Goal: Find specific page/section: Find specific page/section

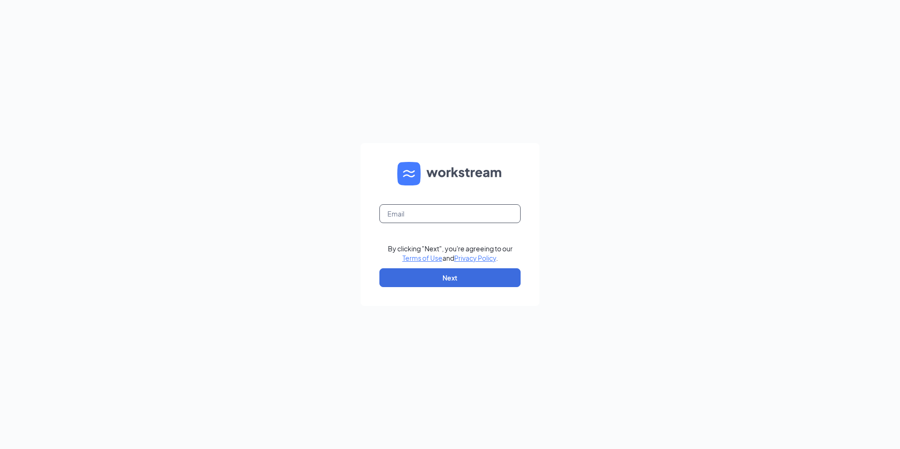
click at [439, 220] on input "text" at bounding box center [449, 213] width 141 height 19
type input "louann@tlhenterprises.com"
click at [466, 273] on button "Next" at bounding box center [449, 277] width 141 height 19
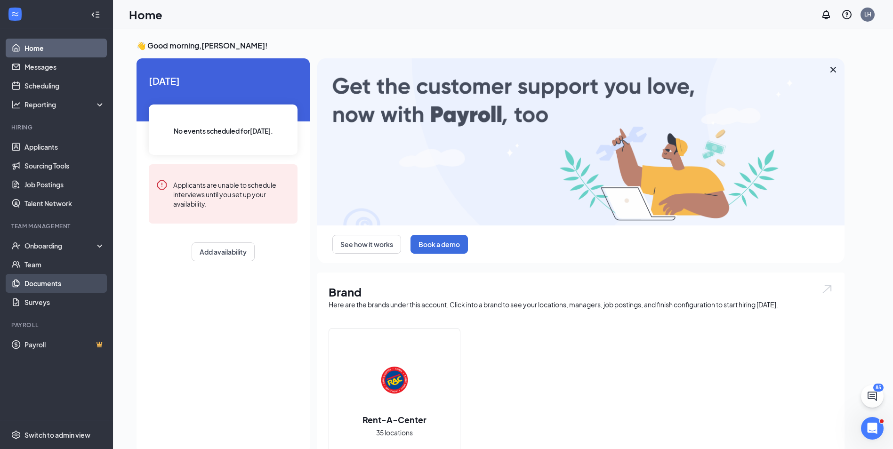
click at [42, 281] on link "Documents" at bounding box center [64, 283] width 80 height 19
